Goal: Information Seeking & Learning: Learn about a topic

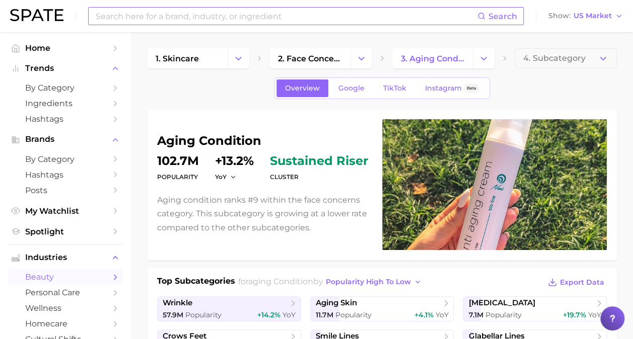
click at [253, 16] on input at bounding box center [286, 16] width 383 height 17
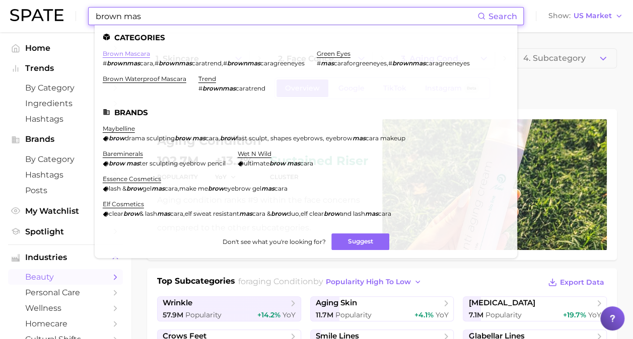
type input "brown mas"
click at [127, 53] on link "brown mascara" at bounding box center [126, 54] width 47 height 8
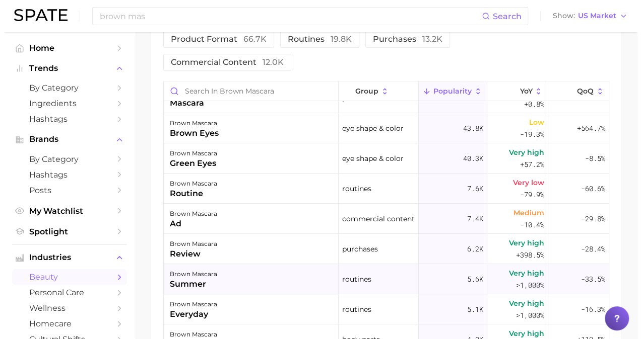
scroll to position [43, 0]
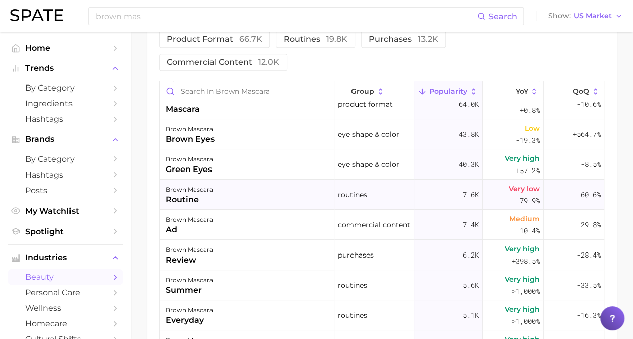
click at [259, 196] on div "brown mascara routine" at bounding box center [247, 195] width 175 height 30
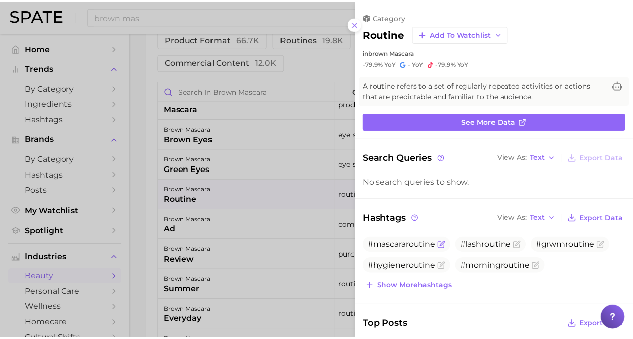
scroll to position [0, 0]
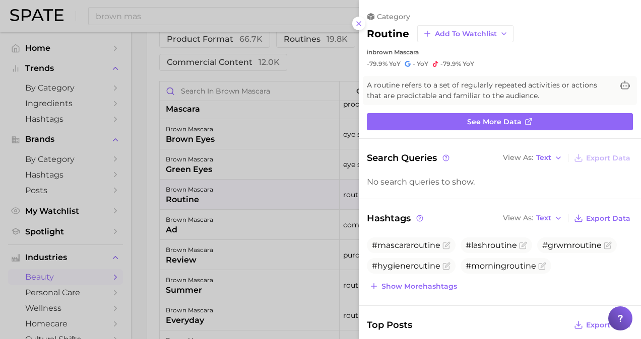
click at [305, 247] on div at bounding box center [320, 169] width 641 height 339
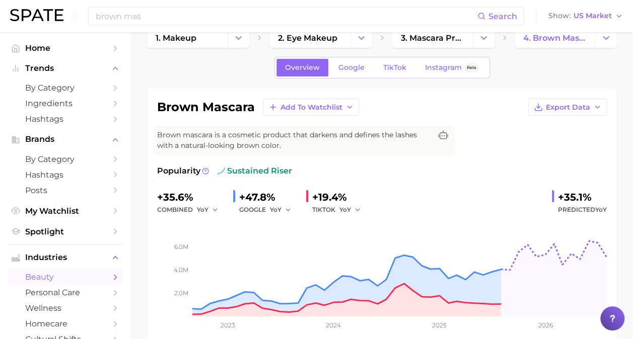
scroll to position [20, 0]
click at [357, 65] on span "Google" at bounding box center [351, 68] width 26 height 9
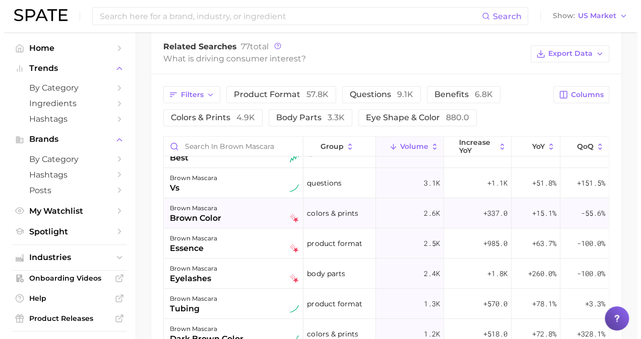
scroll to position [104, 0]
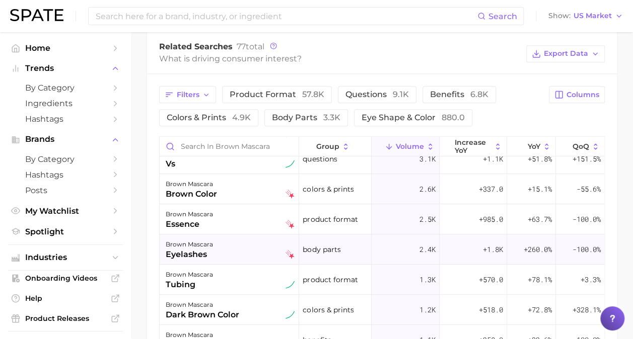
click at [254, 247] on div "brown mascara eyelashes" at bounding box center [230, 250] width 129 height 22
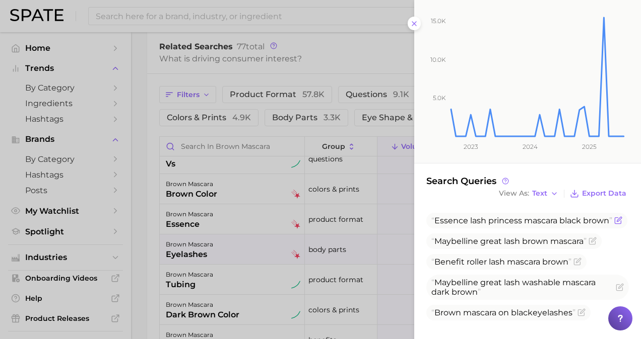
scroll to position [150, 0]
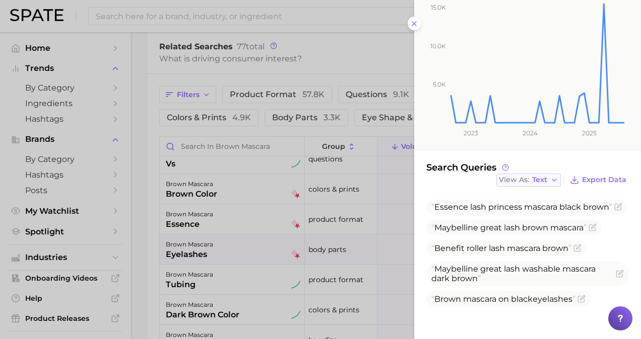
click at [534, 177] on span "Text" at bounding box center [539, 180] width 15 height 6
click at [529, 214] on button "Table" at bounding box center [551, 215] width 111 height 18
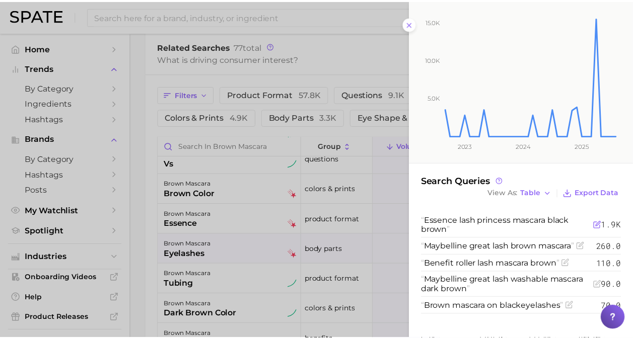
scroll to position [134, 0]
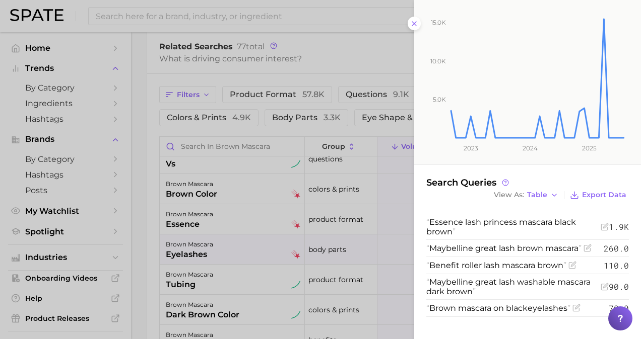
click at [364, 298] on div at bounding box center [320, 169] width 641 height 339
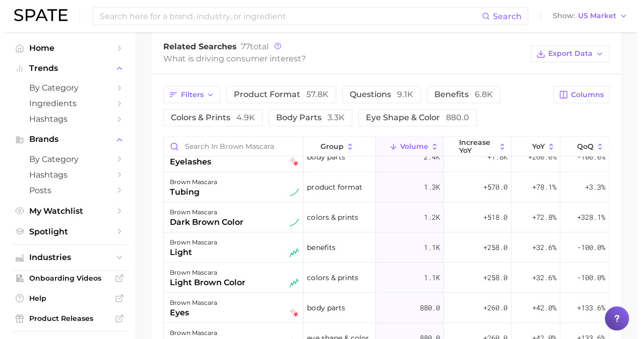
scroll to position [197, 0]
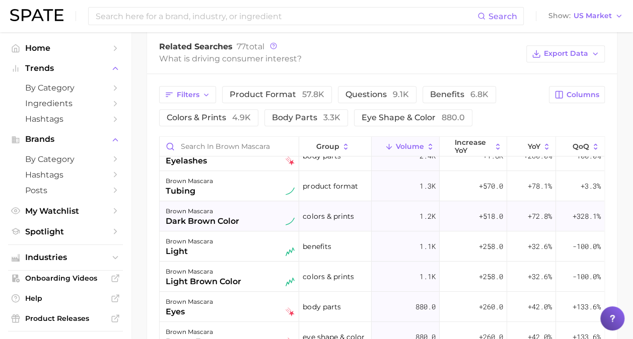
click at [233, 218] on div "dark brown color" at bounding box center [203, 222] width 74 height 12
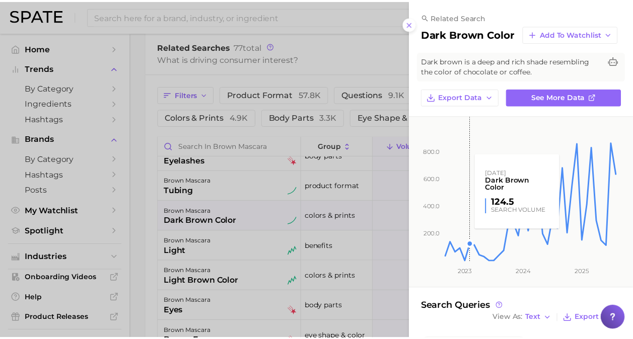
scroll to position [198, 0]
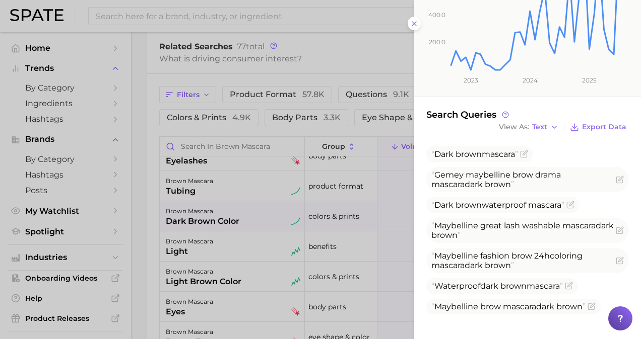
click at [349, 249] on div at bounding box center [320, 169] width 641 height 339
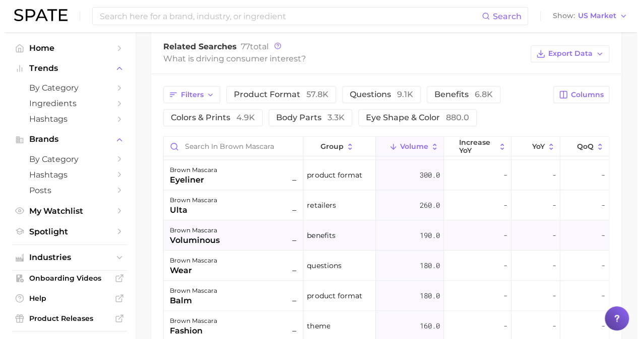
scroll to position [511, 0]
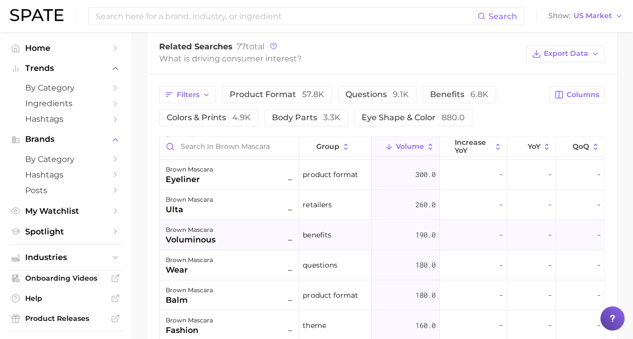
click at [260, 227] on div "brown mascara voluminous –" at bounding box center [230, 235] width 129 height 22
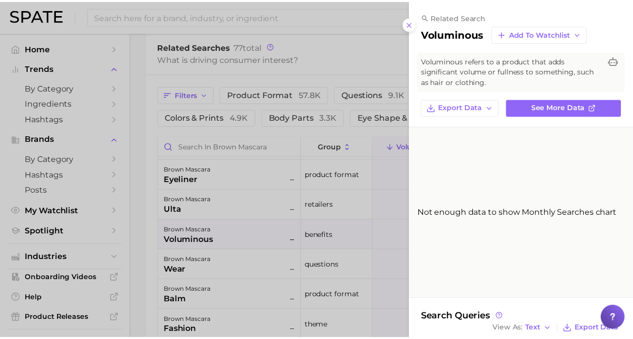
scroll to position [108, 0]
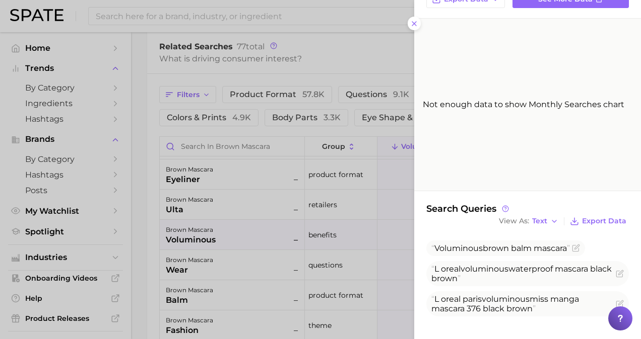
click at [326, 233] on div at bounding box center [320, 169] width 641 height 339
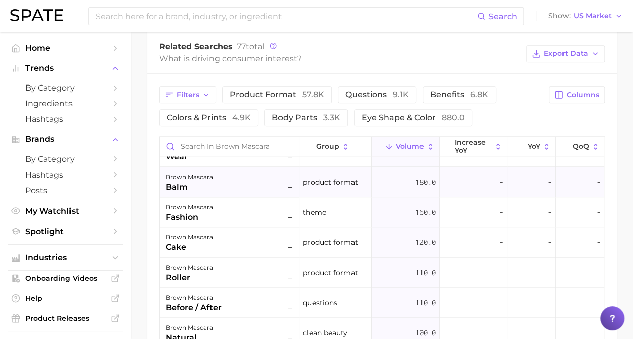
scroll to position [625, 0]
click at [189, 91] on span "Filters" at bounding box center [188, 95] width 23 height 9
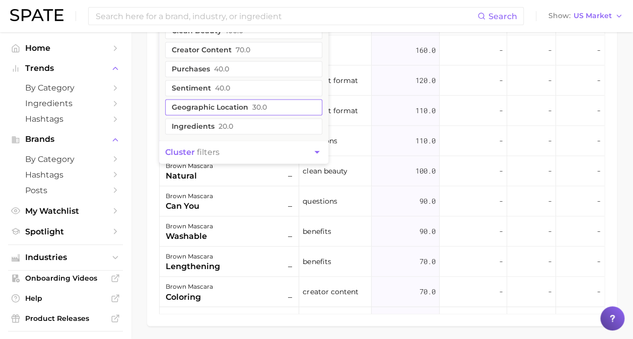
scroll to position [683, 0]
click at [207, 121] on button "ingredients 20.0" at bounding box center [243, 126] width 157 height 16
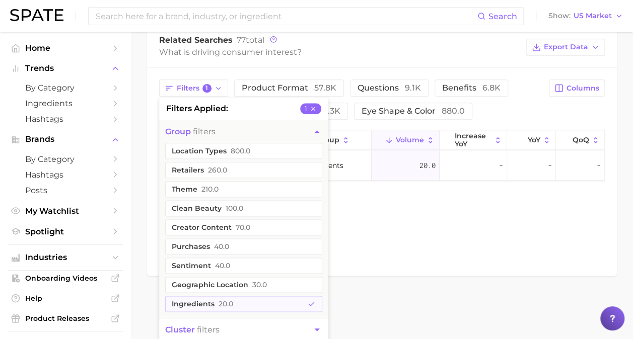
click at [395, 206] on div "Related Searches Brands Industries Global Related Searches 77 total What is dri…" at bounding box center [382, 138] width 470 height 275
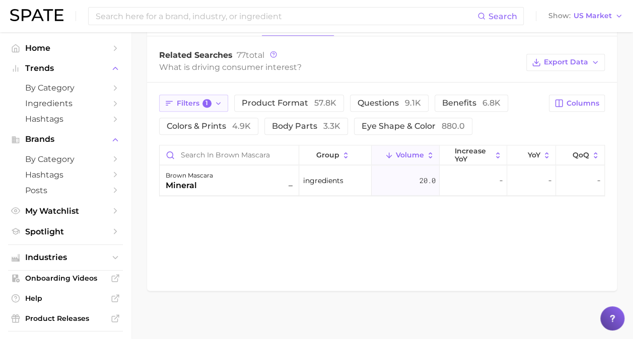
click at [204, 99] on span "1" at bounding box center [206, 103] width 9 height 9
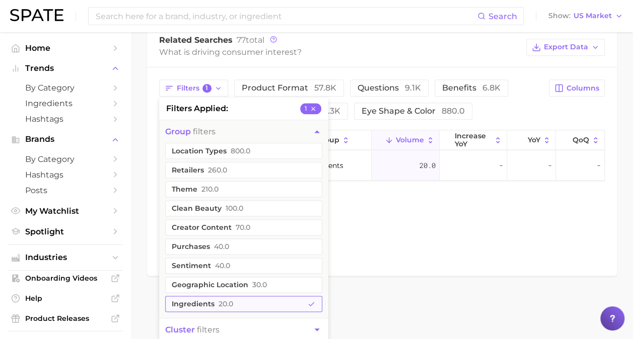
click at [219, 300] on span "20.0" at bounding box center [226, 304] width 15 height 8
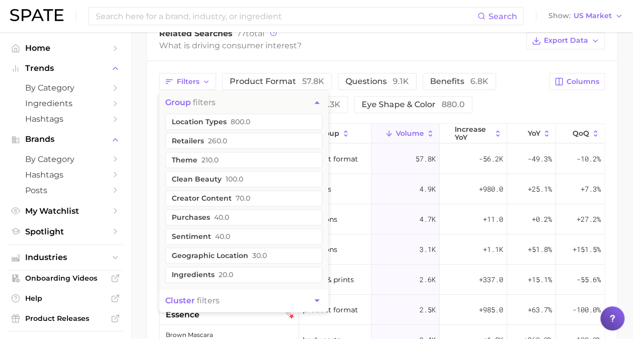
scroll to position [534, 0]
click at [436, 81] on span "benefits 6.8k" at bounding box center [459, 82] width 58 height 10
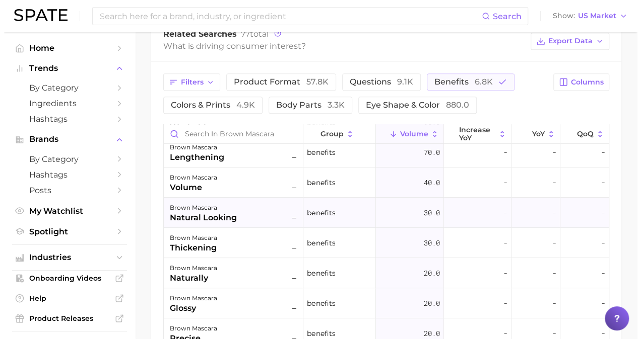
scroll to position [160, 0]
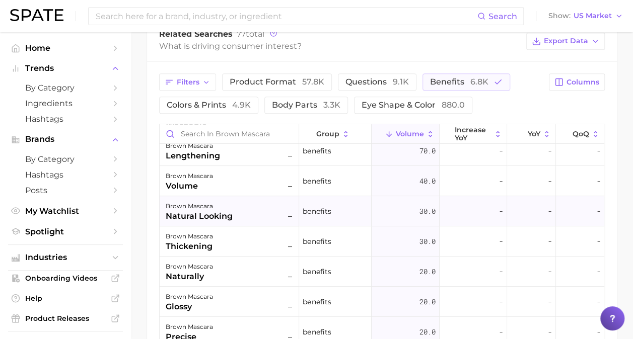
click at [248, 218] on div "brown mascara natural looking –" at bounding box center [230, 211] width 129 height 22
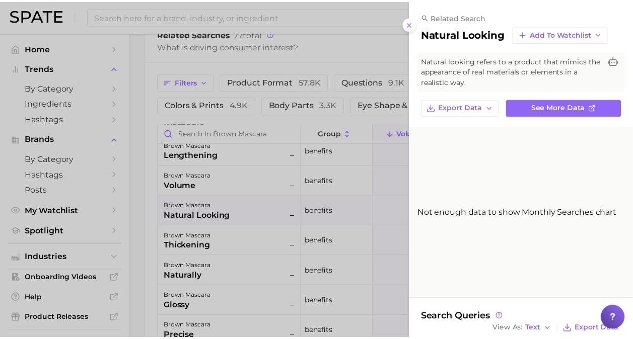
scroll to position [47, 0]
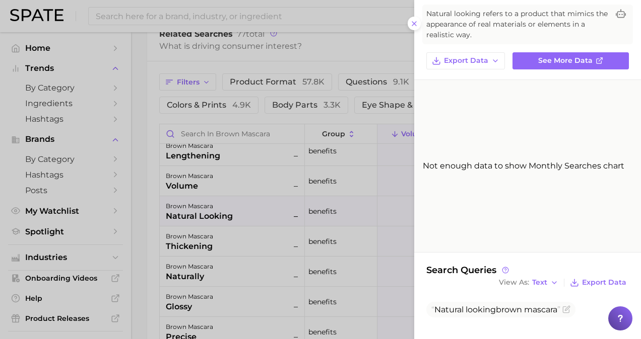
click at [333, 156] on div at bounding box center [320, 169] width 641 height 339
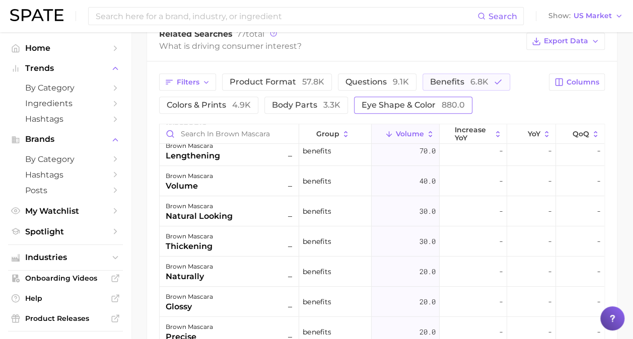
click at [397, 102] on span "eye shape & color 880.0" at bounding box center [413, 105] width 103 height 10
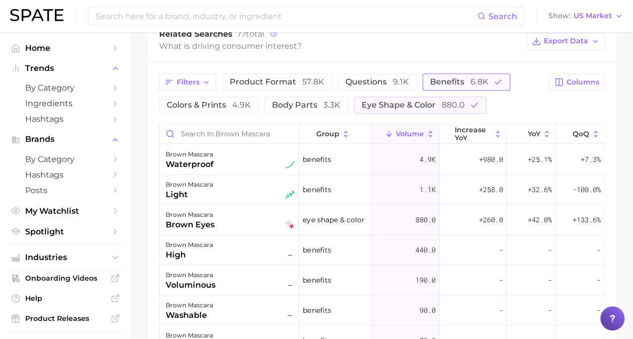
click at [448, 87] on button "benefits 6.8k" at bounding box center [467, 82] width 88 height 17
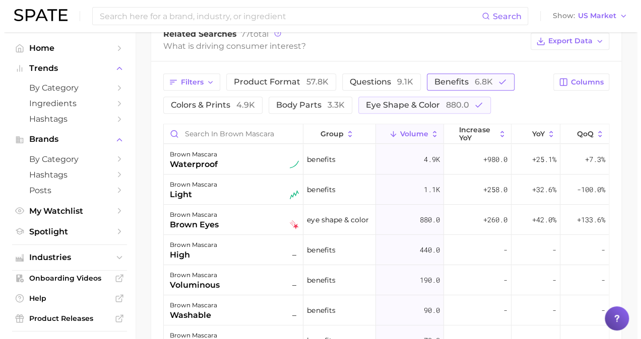
scroll to position [513, 0]
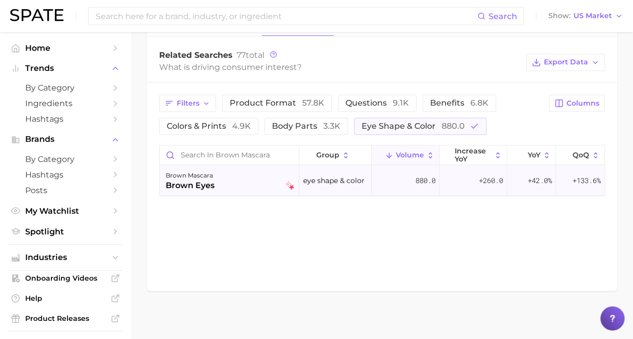
click at [239, 187] on div "brown mascara brown eyes" at bounding box center [230, 181] width 129 height 22
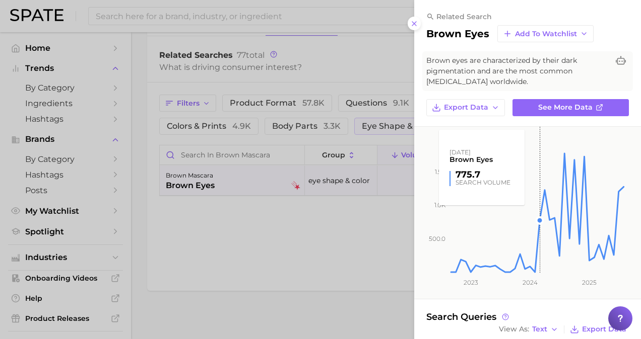
scroll to position [98, 0]
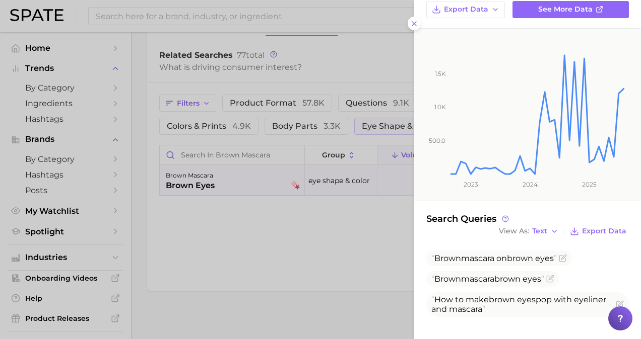
click at [534, 225] on div "View As Text Export Data" at bounding box center [562, 232] width 132 height 14
click at [537, 229] on span "Text" at bounding box center [539, 232] width 15 height 6
click at [536, 262] on button "Table" at bounding box center [551, 266] width 111 height 18
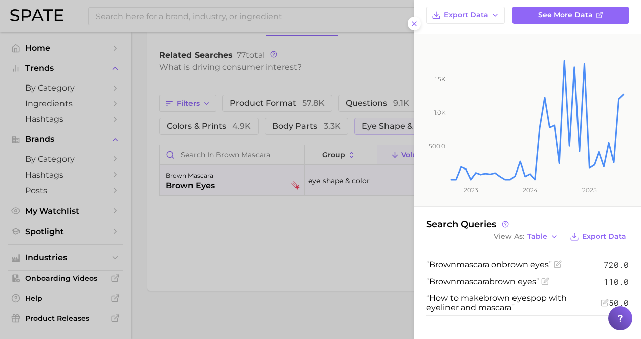
scroll to position [91, 0]
